Goal: Task Accomplishment & Management: Use online tool/utility

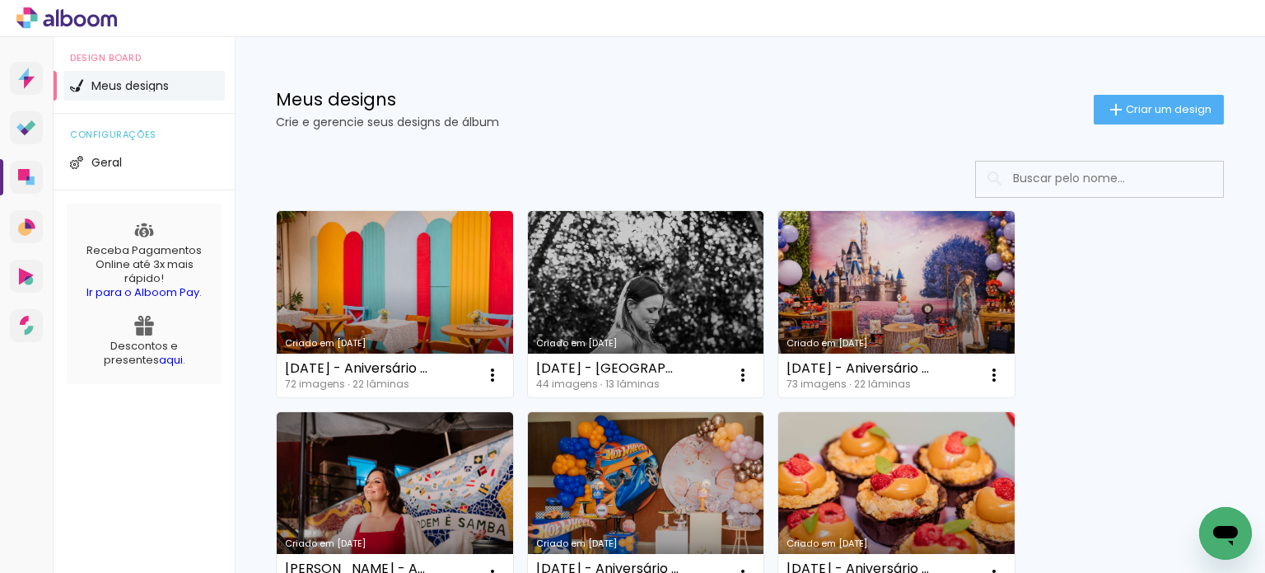
scroll to position [468, 0]
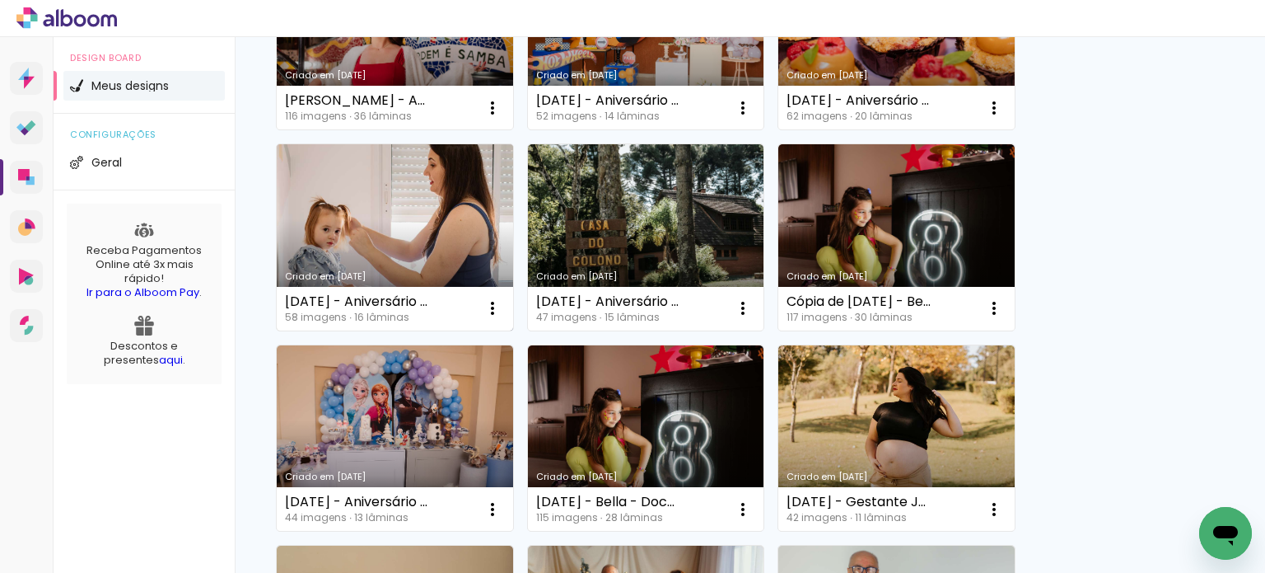
click at [406, 205] on link "Criado em 23/06/25" at bounding box center [395, 237] width 236 height 186
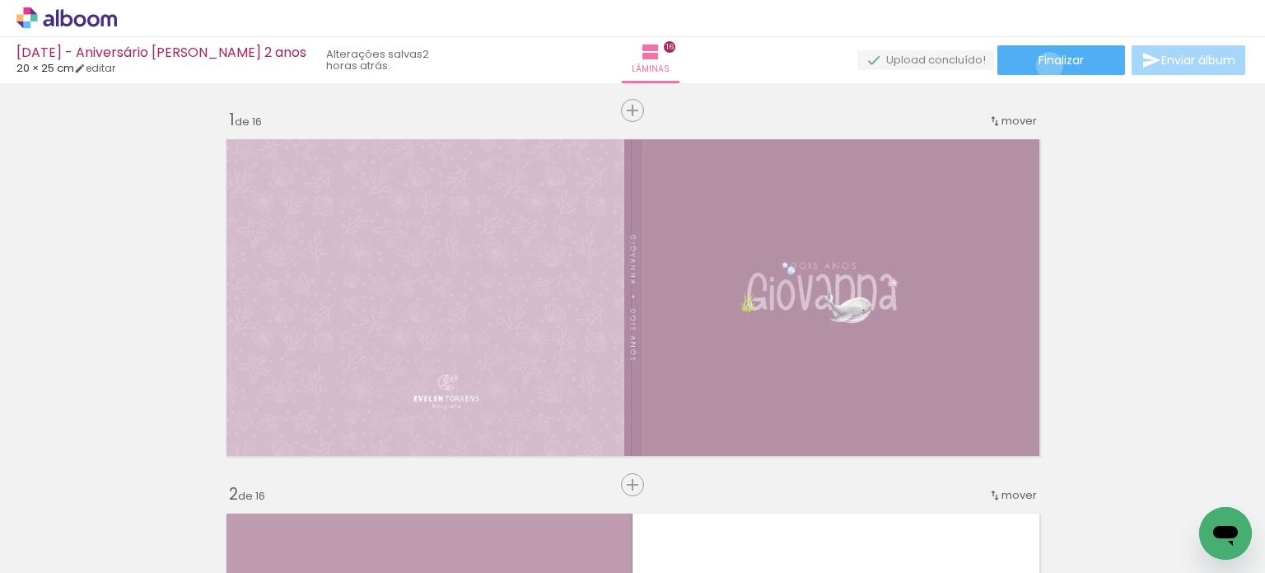
click at [1044, 65] on span "Finalizar" at bounding box center [1061, 60] width 45 height 12
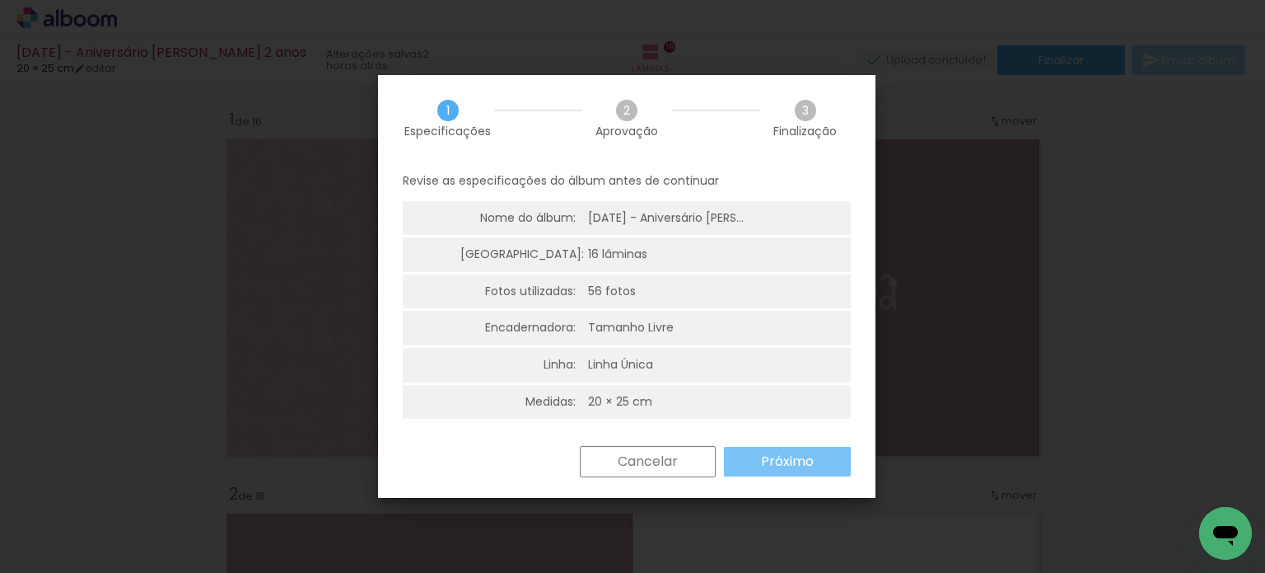
click at [0, 0] on slot "Próximo" at bounding box center [0, 0] width 0 height 0
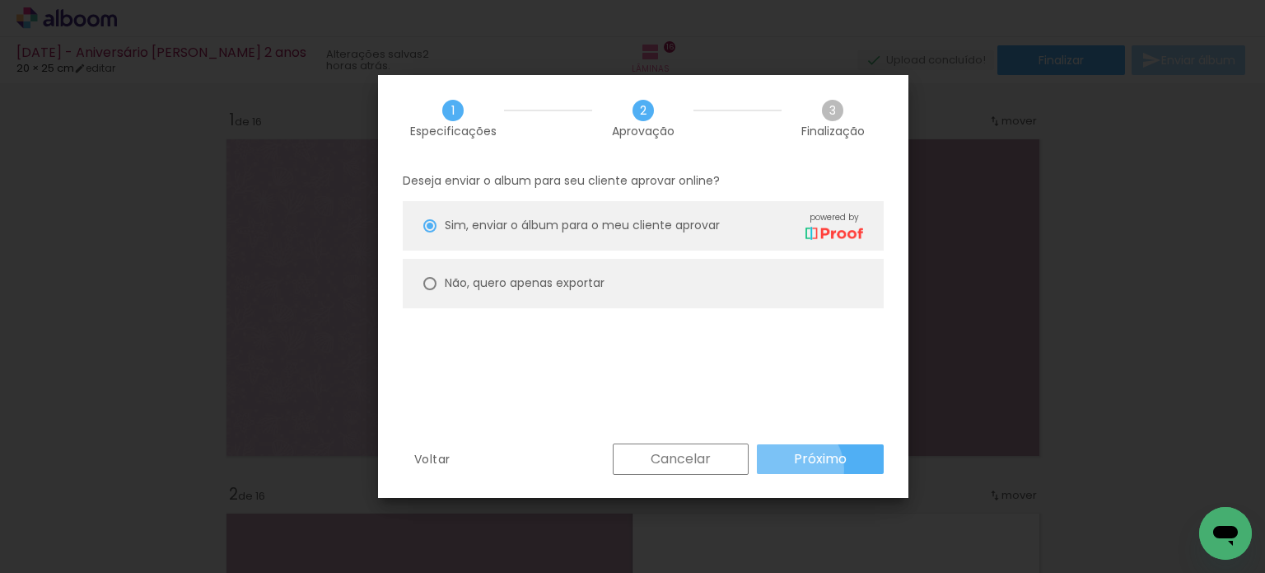
click at [788, 469] on paper-button "Próximo" at bounding box center [820, 459] width 127 height 30
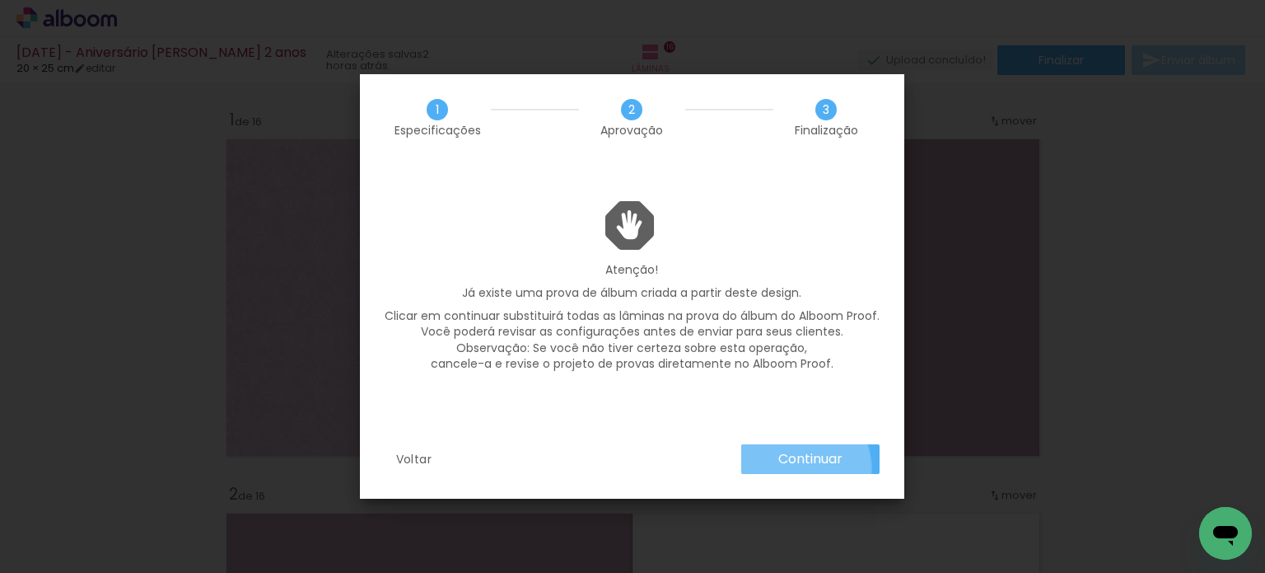
click at [788, 469] on paper-button "Continuar" at bounding box center [810, 459] width 138 height 30
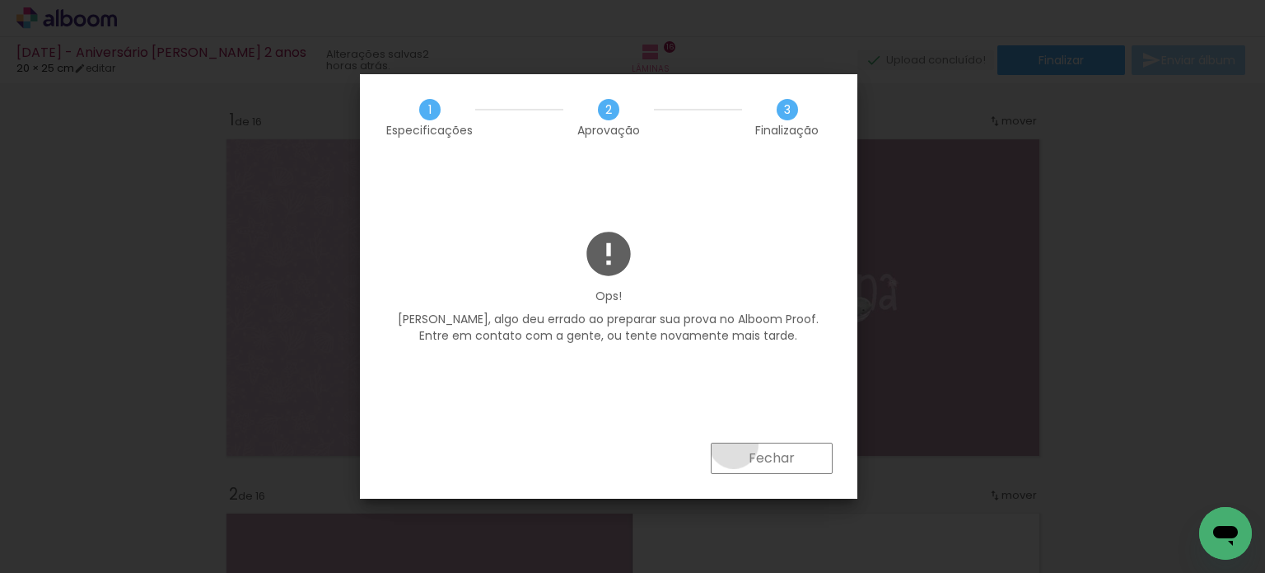
click at [734, 443] on paper-button "Fechar" at bounding box center [772, 457] width 122 height 31
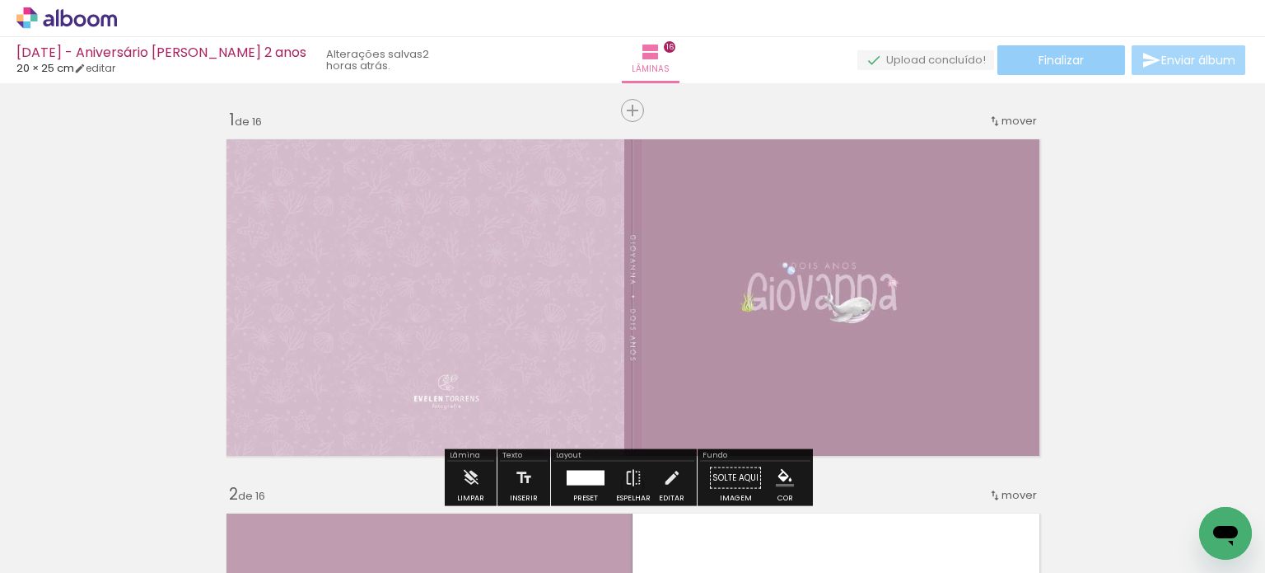
click at [1064, 58] on span "Finalizar" at bounding box center [1061, 60] width 45 height 12
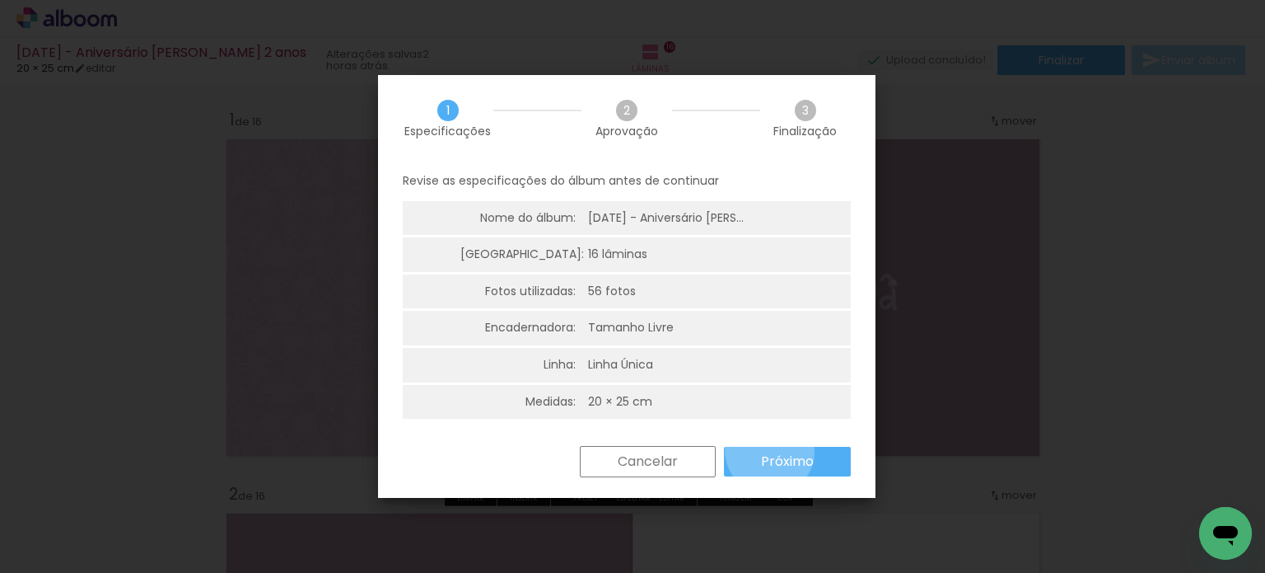
click at [769, 451] on paper-button "Próximo" at bounding box center [787, 462] width 127 height 30
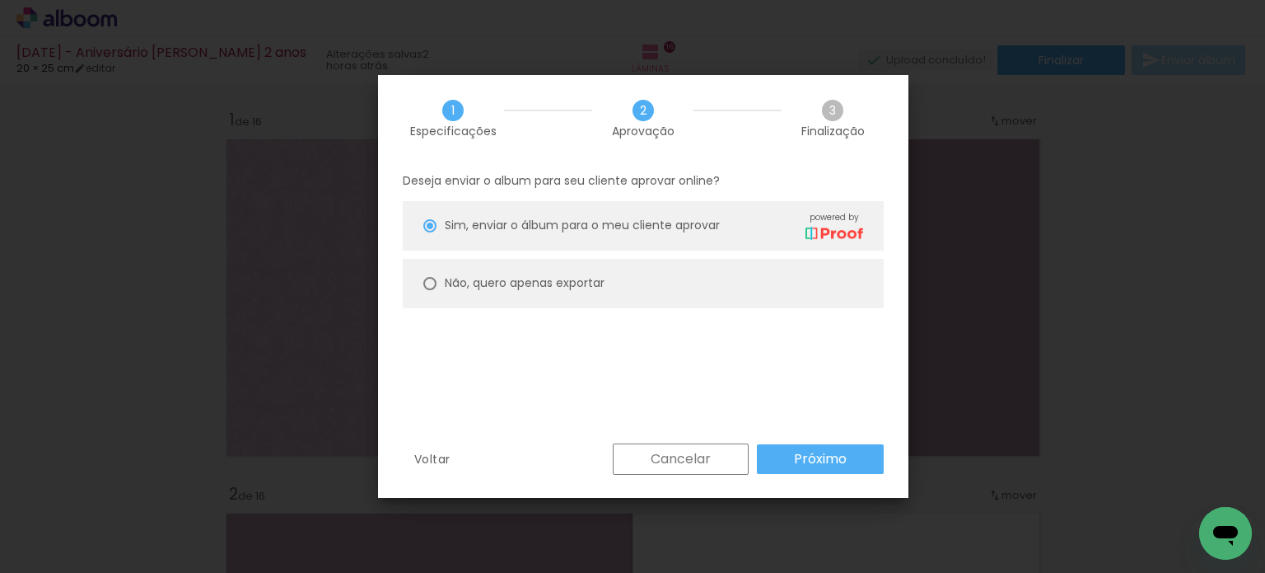
click at [769, 451] on paper-button "Próximo" at bounding box center [820, 459] width 127 height 30
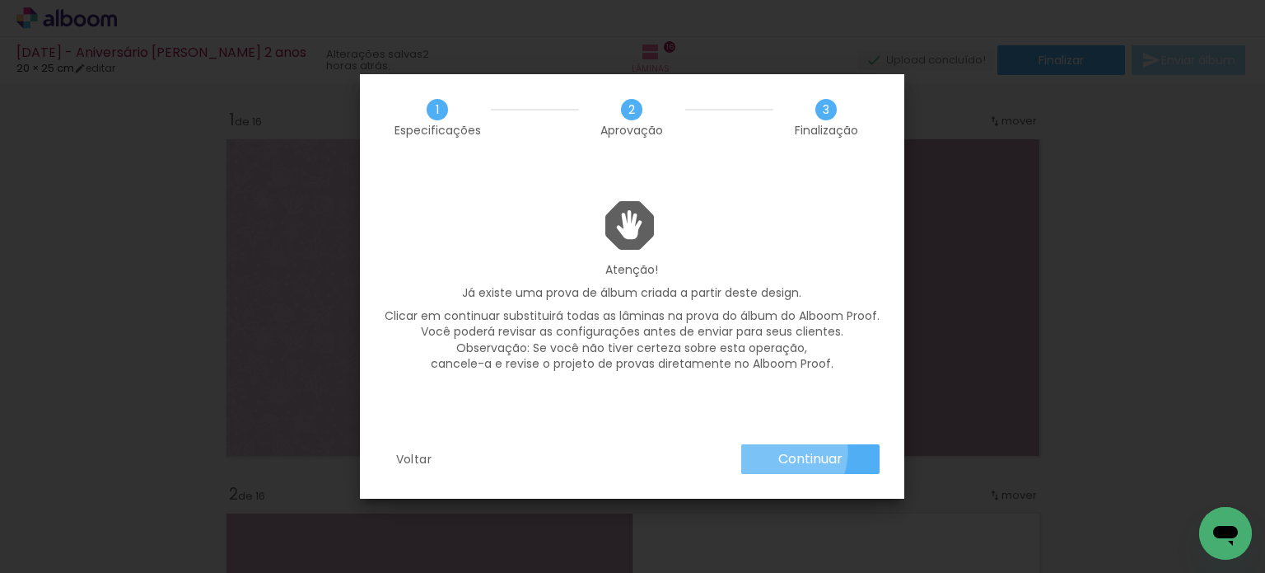
click at [769, 451] on paper-button "Continuar" at bounding box center [810, 459] width 138 height 30
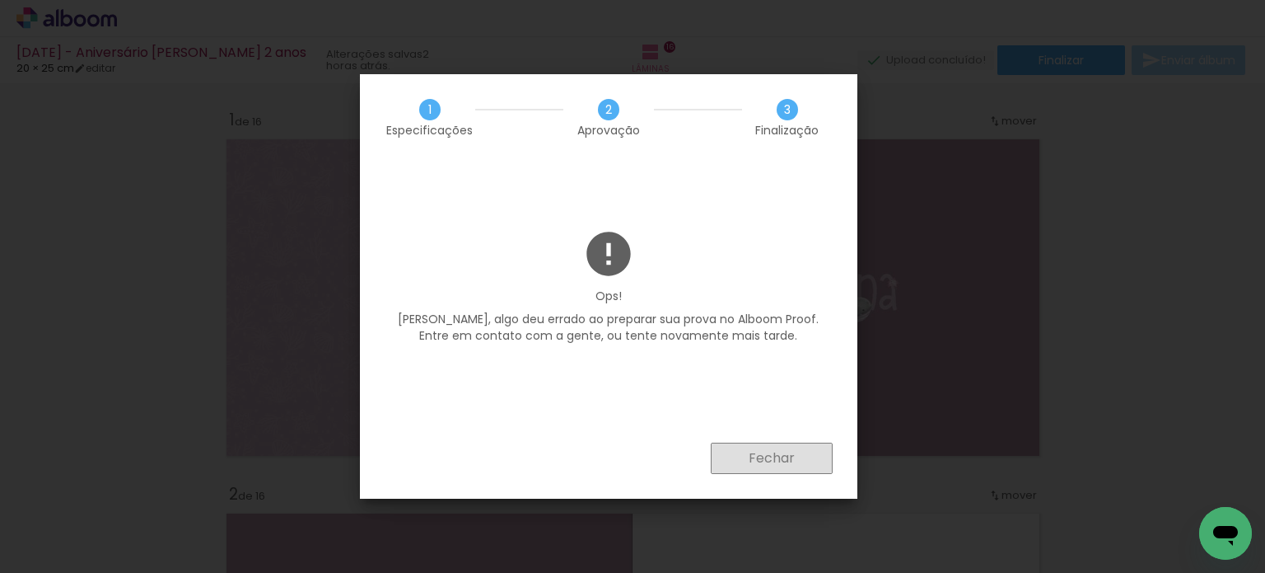
click at [0, 0] on slot "Fechar" at bounding box center [0, 0] width 0 height 0
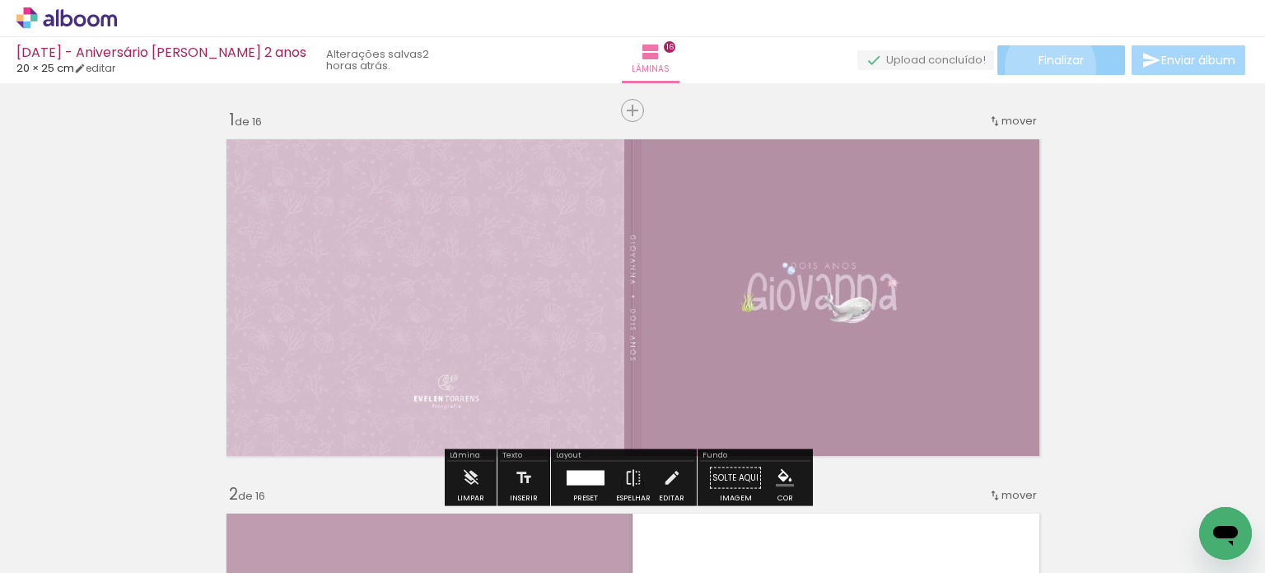
click at [1045, 66] on span "Finalizar" at bounding box center [1061, 60] width 45 height 12
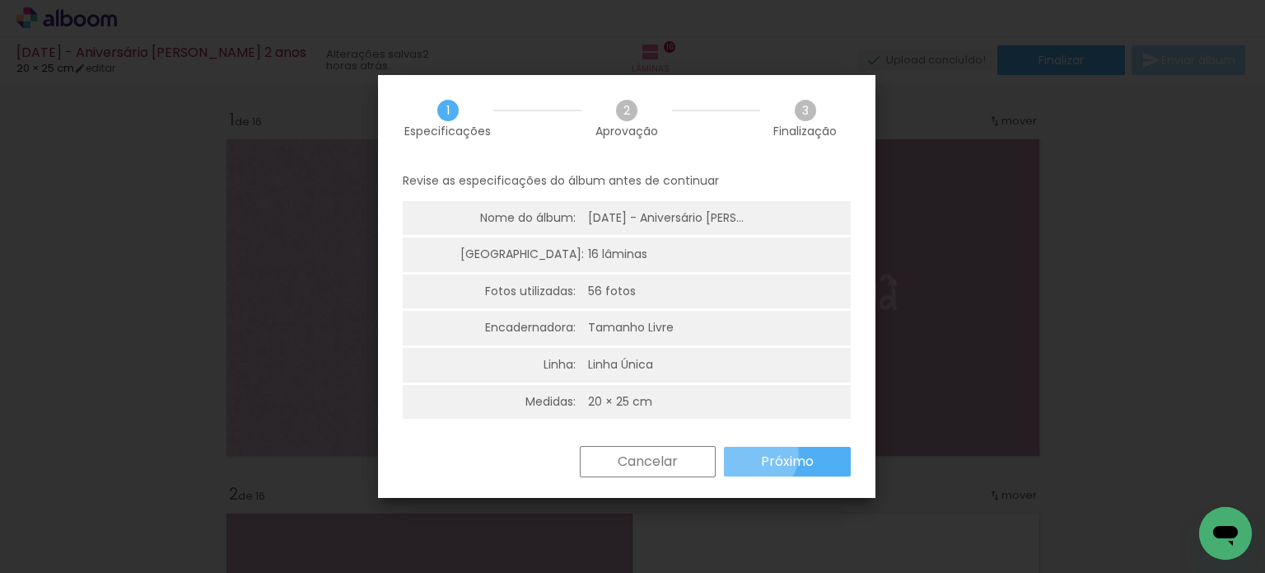
click at [758, 455] on paper-button "Próximo" at bounding box center [787, 462] width 127 height 30
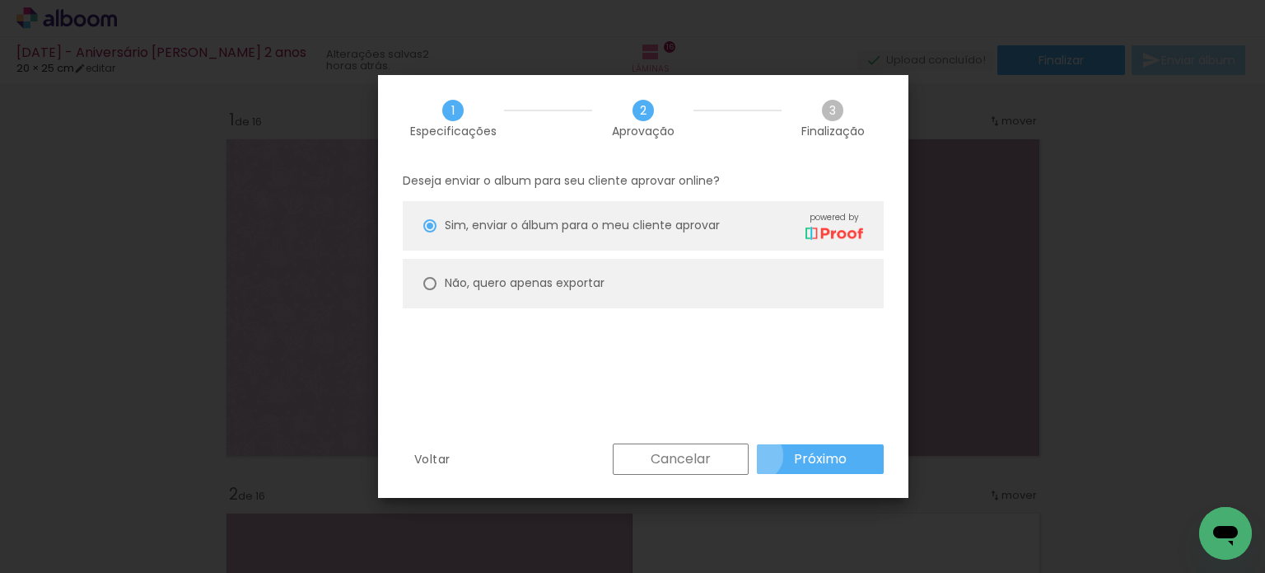
click at [758, 455] on paper-button "Próximo" at bounding box center [820, 459] width 127 height 30
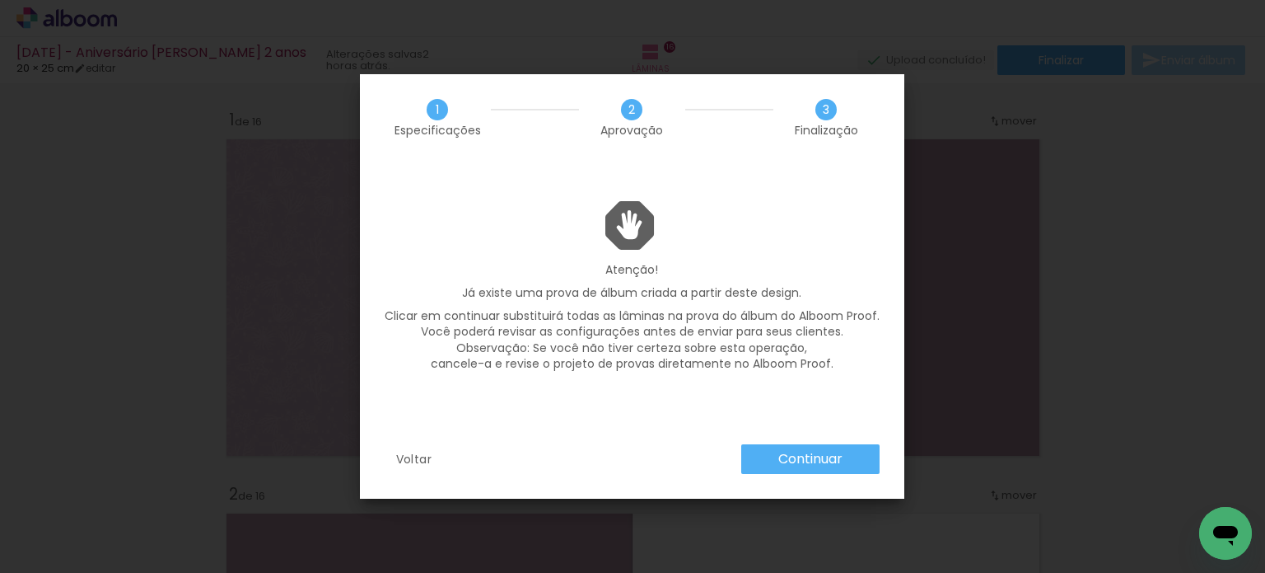
click at [758, 455] on paper-button "Continuar" at bounding box center [810, 459] width 138 height 30
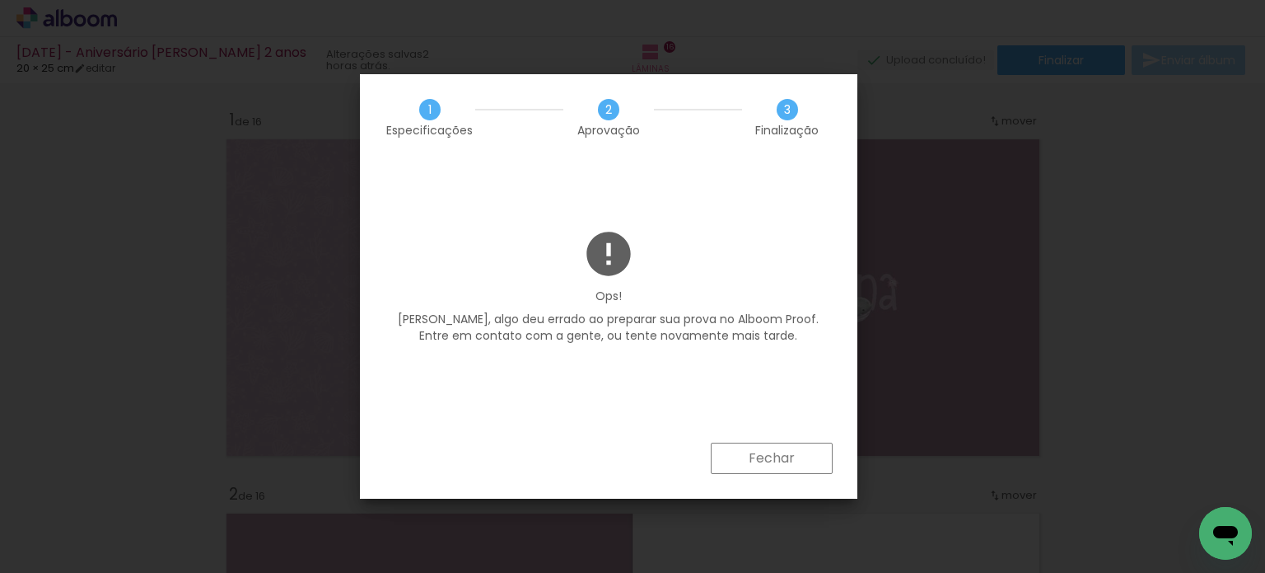
click at [0, 0] on slot "Fechar" at bounding box center [0, 0] width 0 height 0
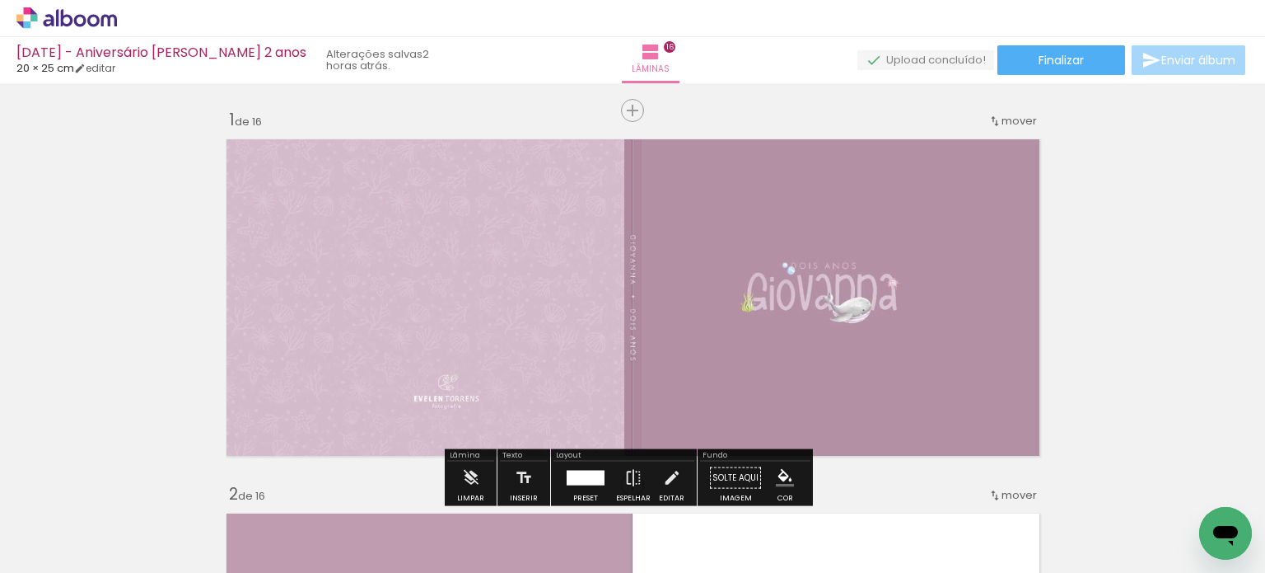
drag, startPoint x: 138, startPoint y: 48, endPoint x: 95, endPoint y: 19, distance: 51.6
click at [0, 0] on slot "18.05.2025 - Aniversário Giovanna 2 anos 20 × 25 cm editar 2 horas atrás. Lâmin…" at bounding box center [0, 0] width 0 height 0
click at [95, 19] on icon at bounding box center [66, 17] width 101 height 21
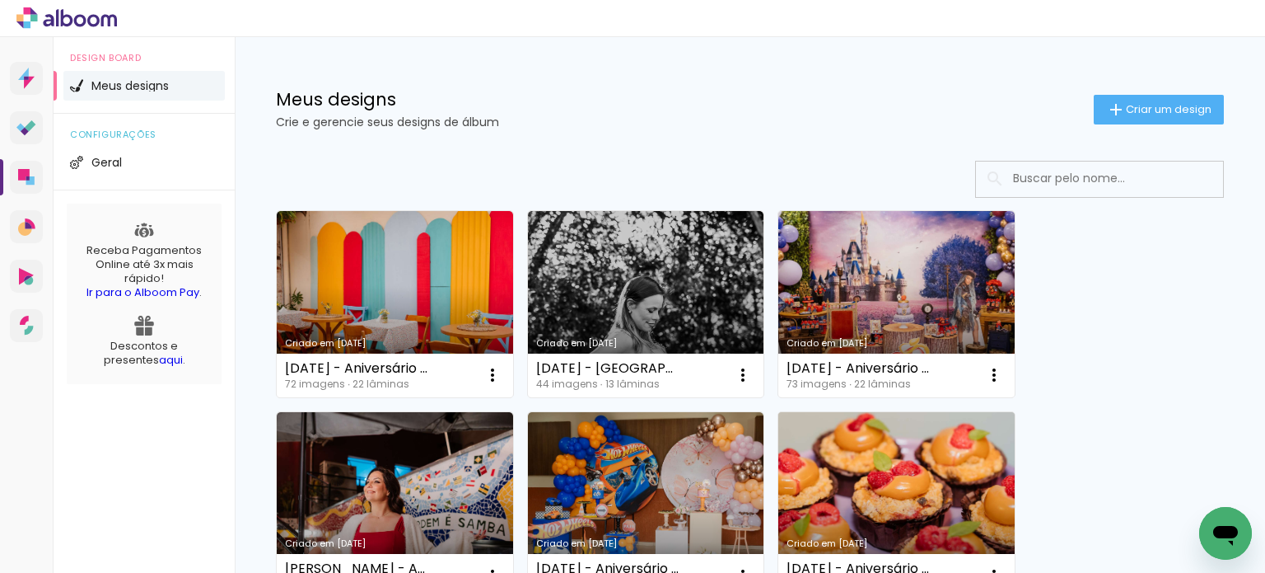
click at [900, 516] on link "Criado em [DATE]" at bounding box center [897, 505] width 236 height 186
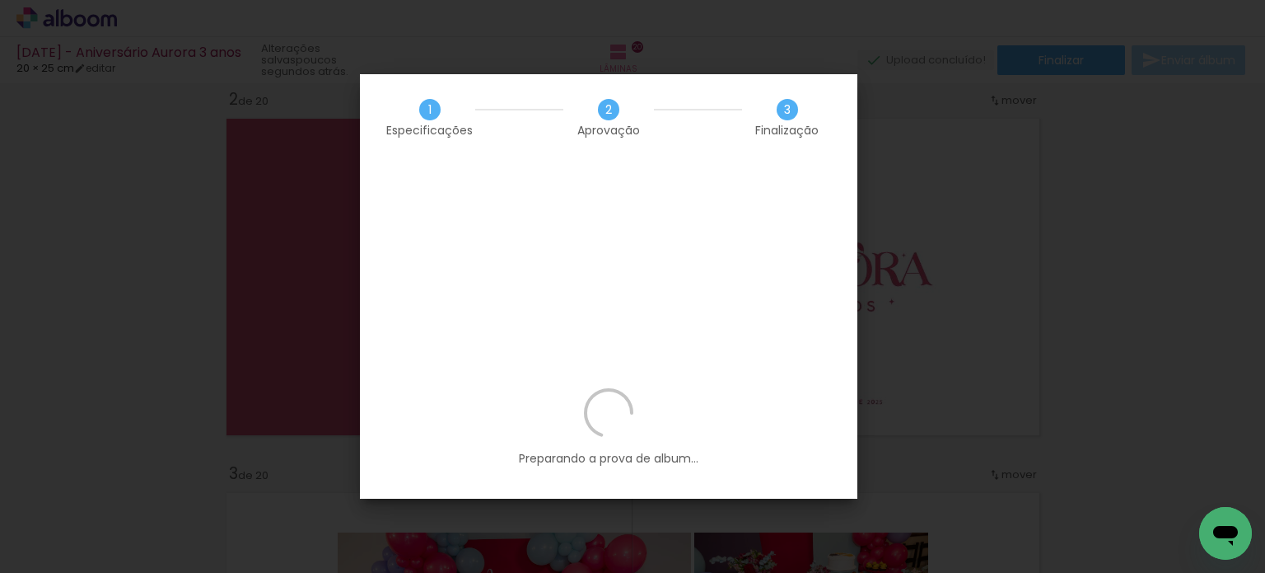
scroll to position [0, 4779]
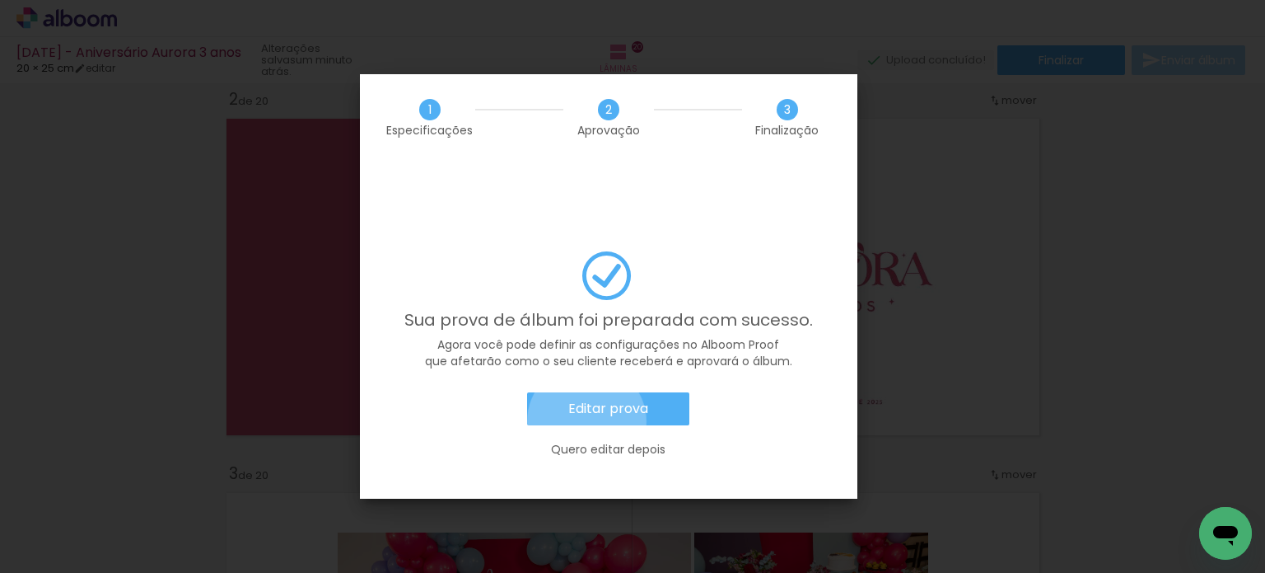
click at [587, 392] on paper-button "Editar prova" at bounding box center [608, 408] width 162 height 33
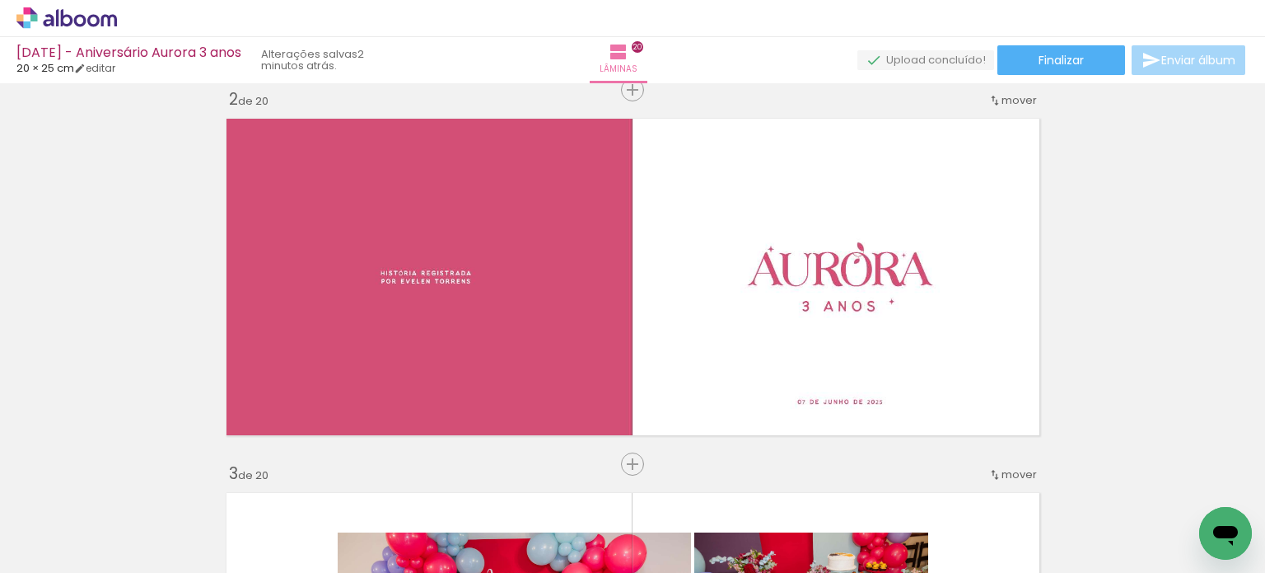
click at [73, 22] on icon at bounding box center [66, 17] width 101 height 21
